Goal: Information Seeking & Learning: Find specific fact

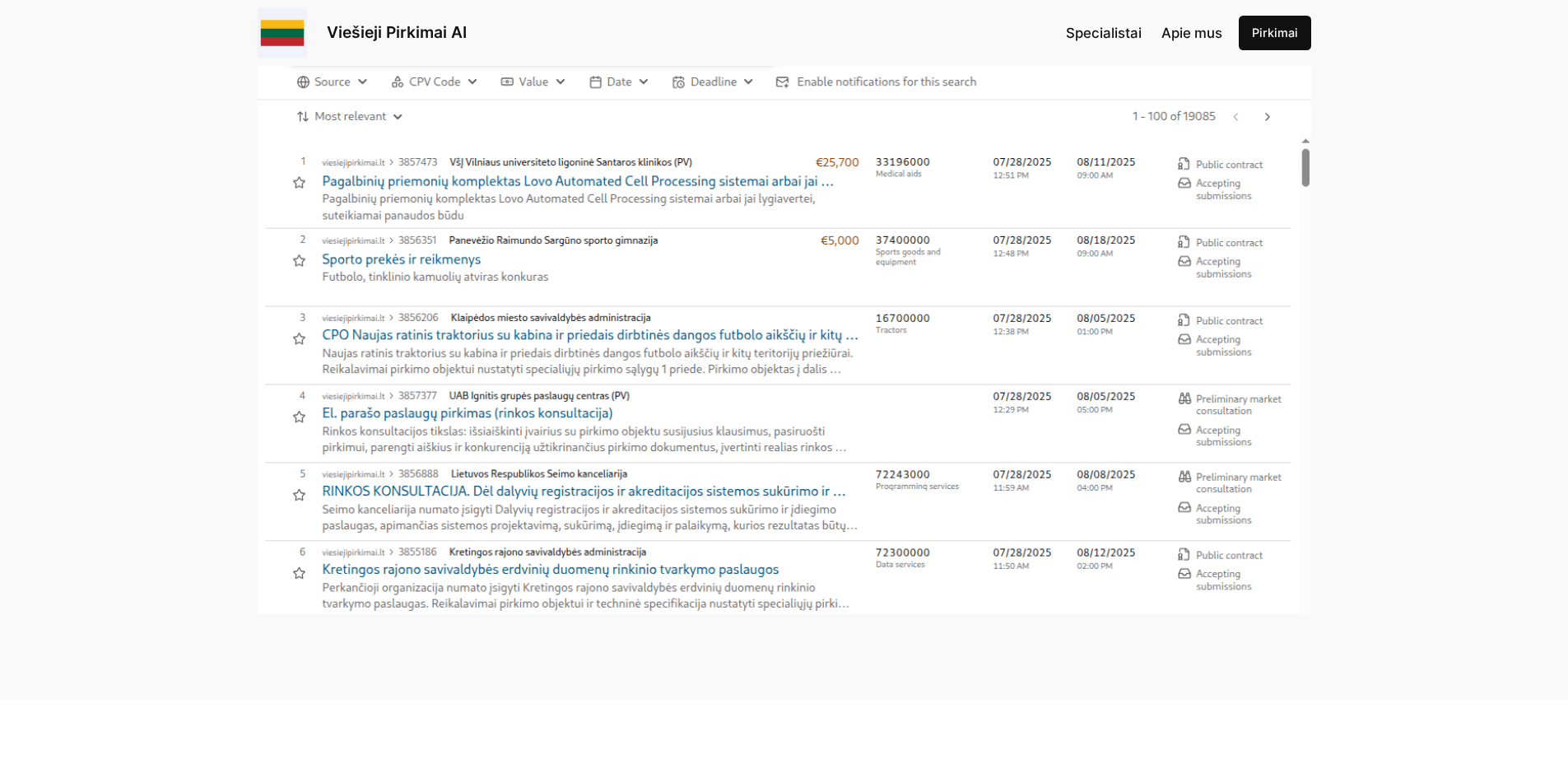
scroll to position [247, 0]
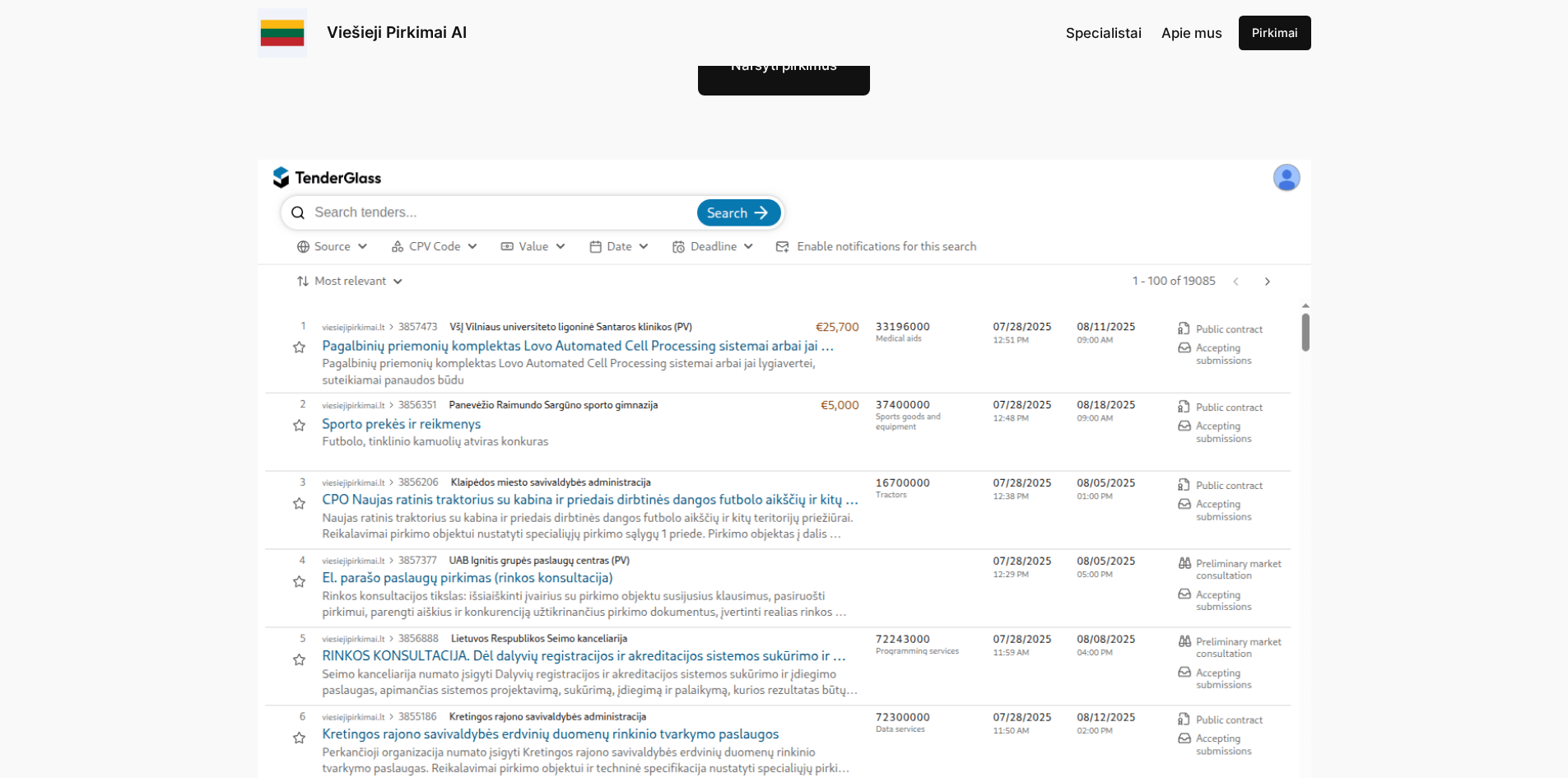
click at [443, 211] on img at bounding box center [784, 468] width 1054 height 619
